Goal: Browse casually: Explore the website without a specific task or goal

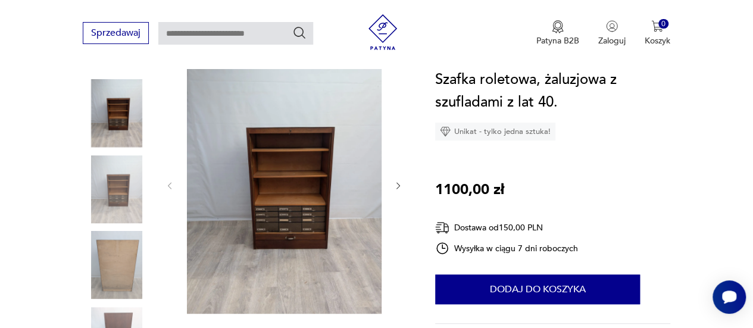
scroll to position [143, 0]
